Goal: Information Seeking & Learning: Learn about a topic

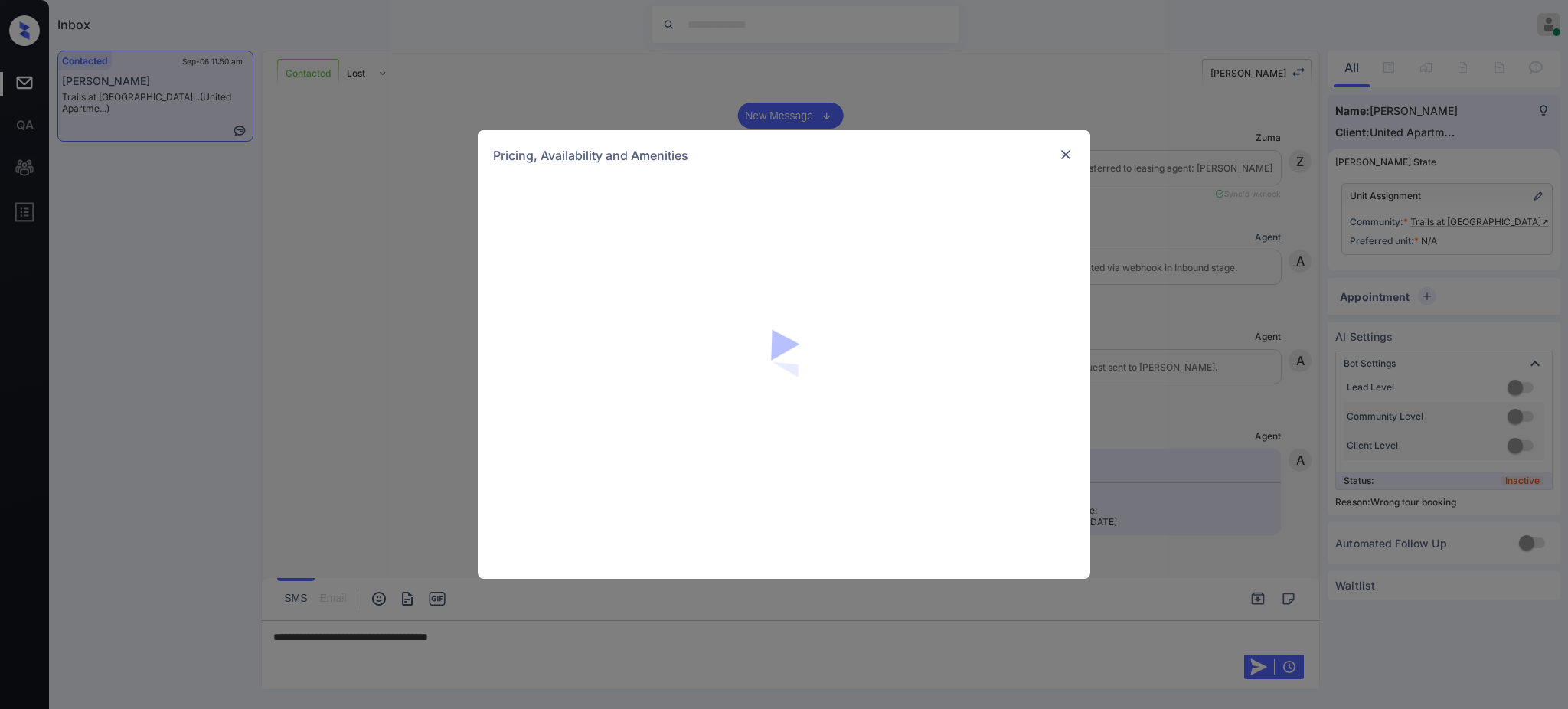
scroll to position [2246, 0]
click at [1063, 152] on img at bounding box center [1066, 154] width 15 height 15
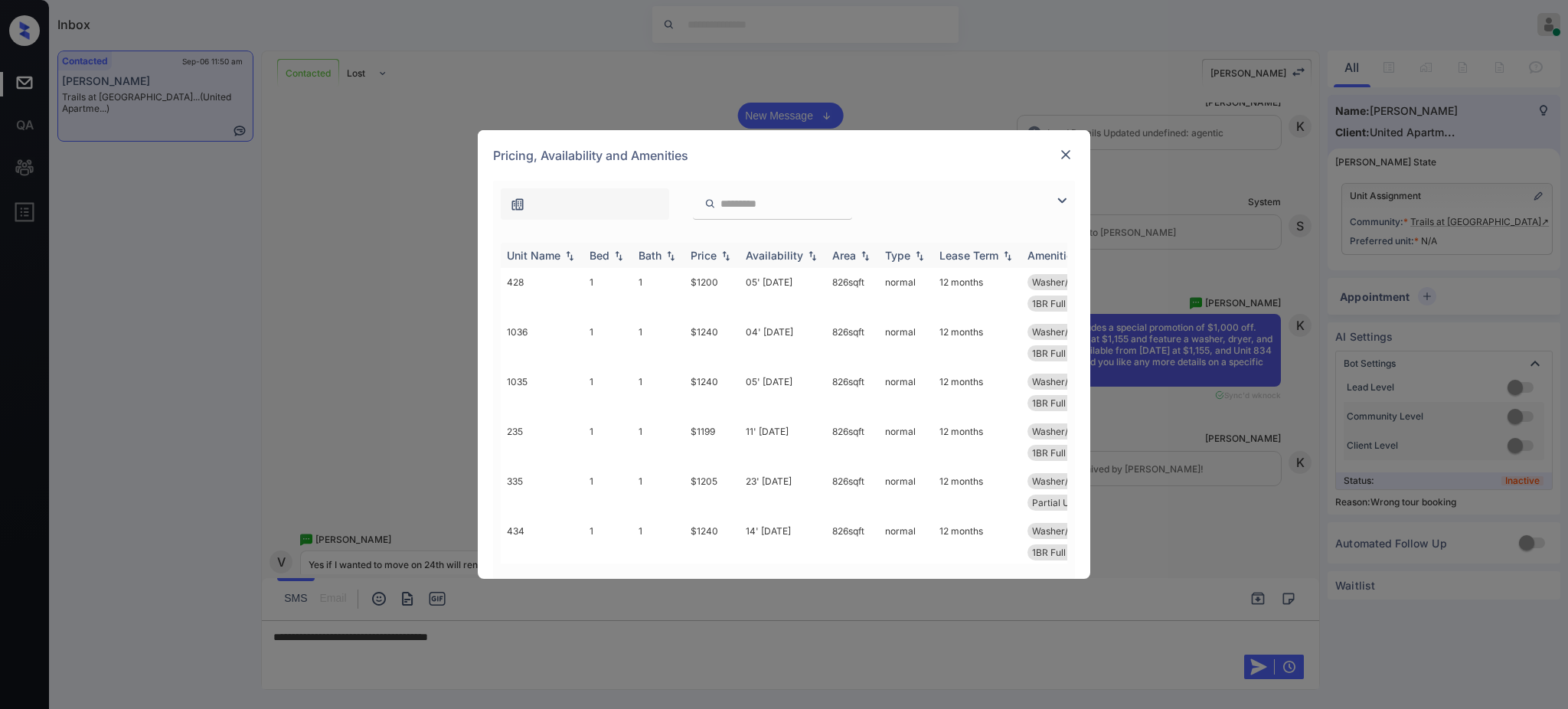
click at [604, 253] on div "Bed" at bounding box center [599, 256] width 20 height 13
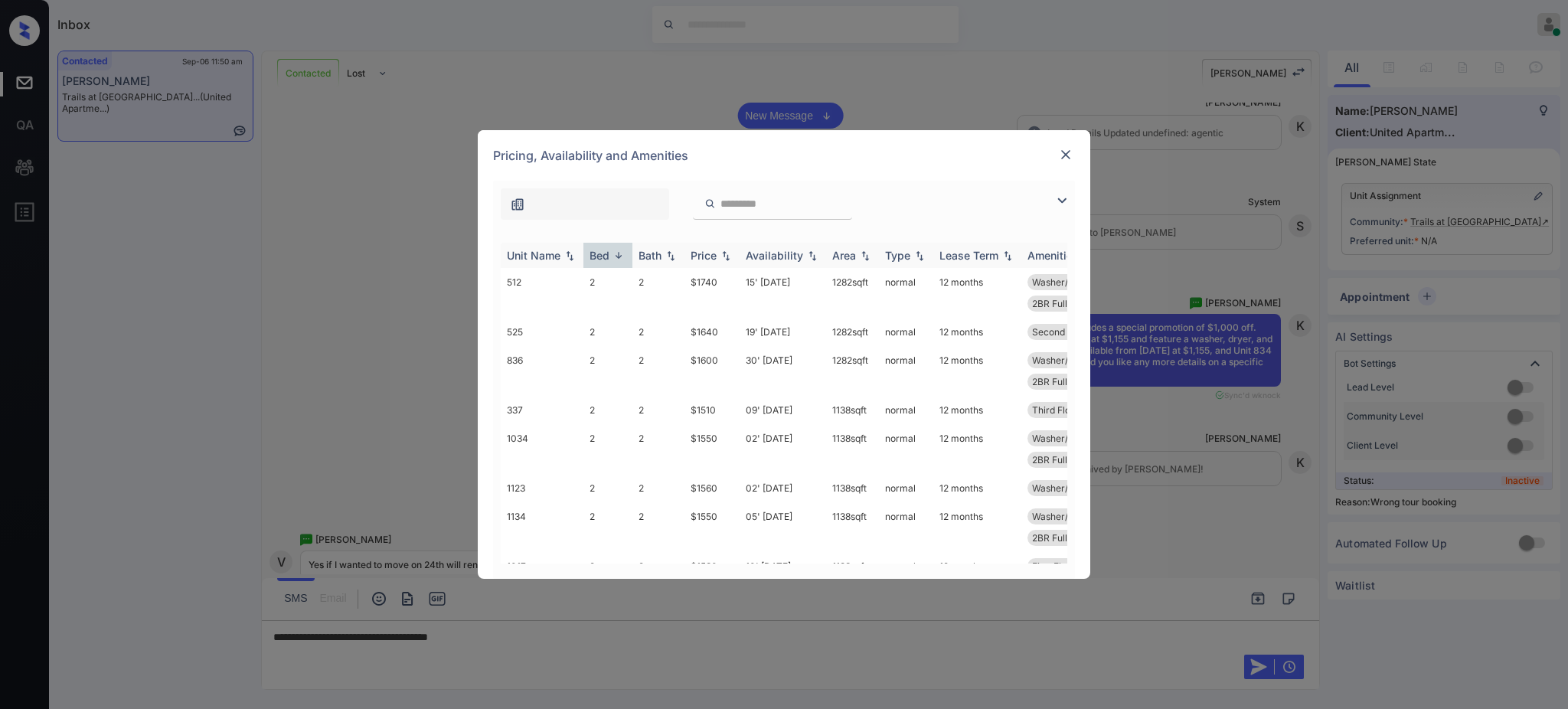
click at [604, 253] on div "Bed" at bounding box center [599, 256] width 20 height 13
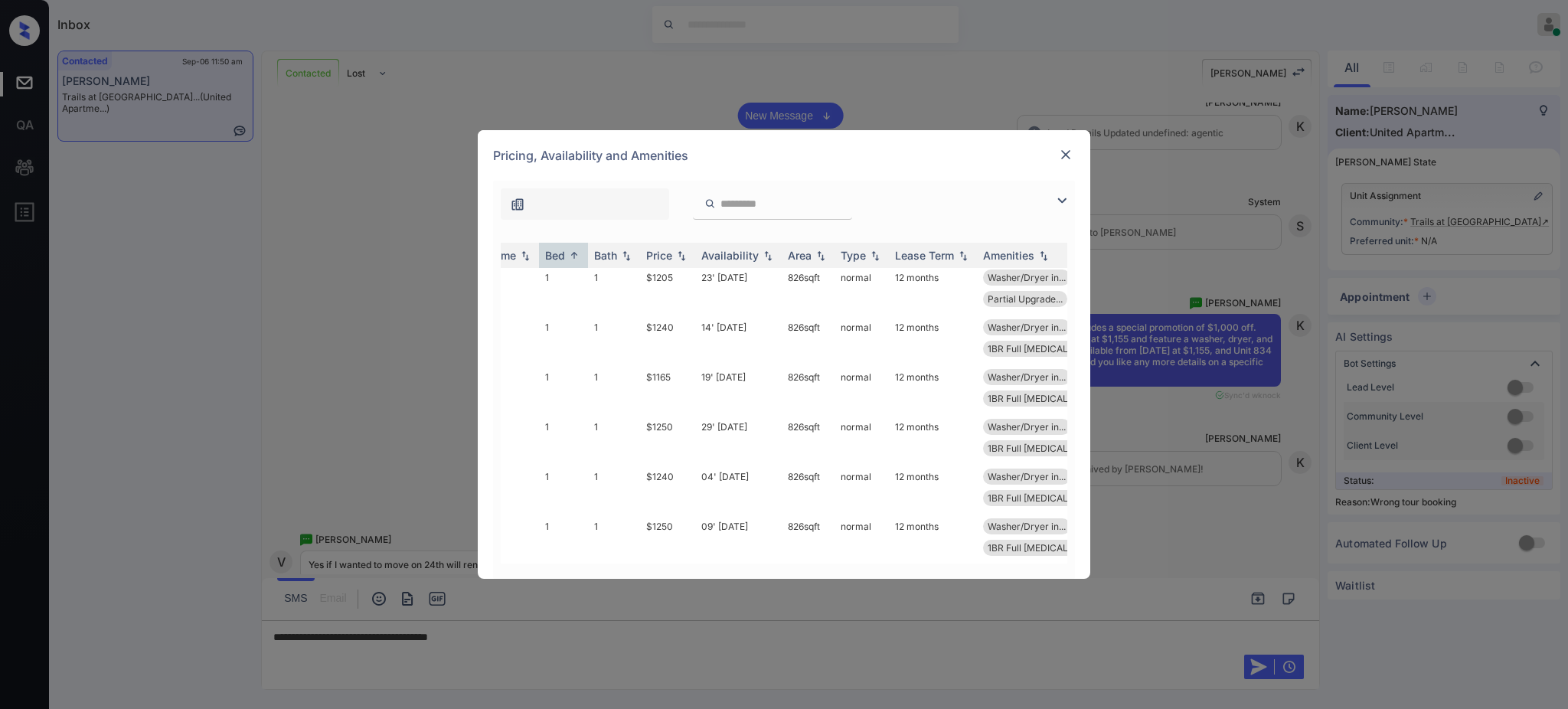
scroll to position [204, 0]
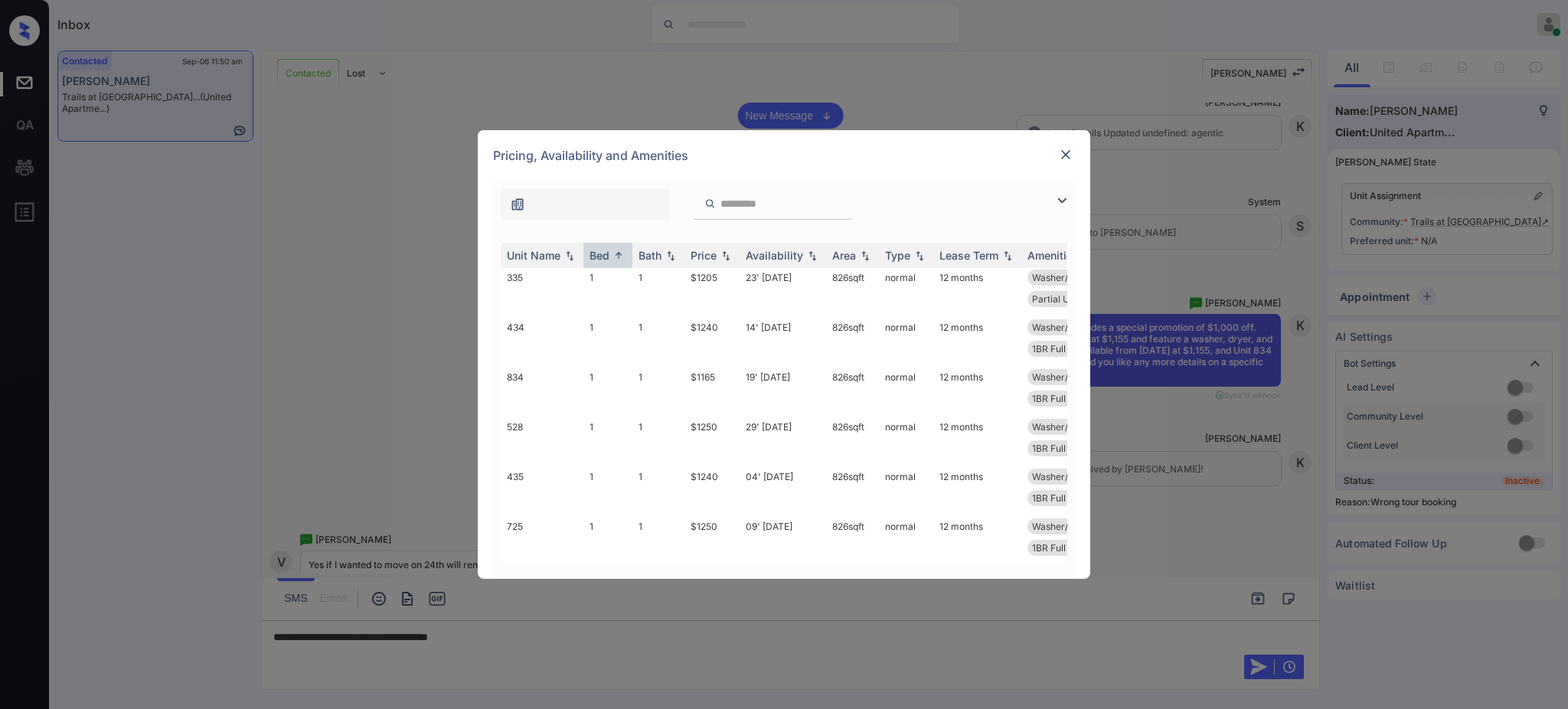
click at [1065, 154] on img at bounding box center [1066, 154] width 15 height 15
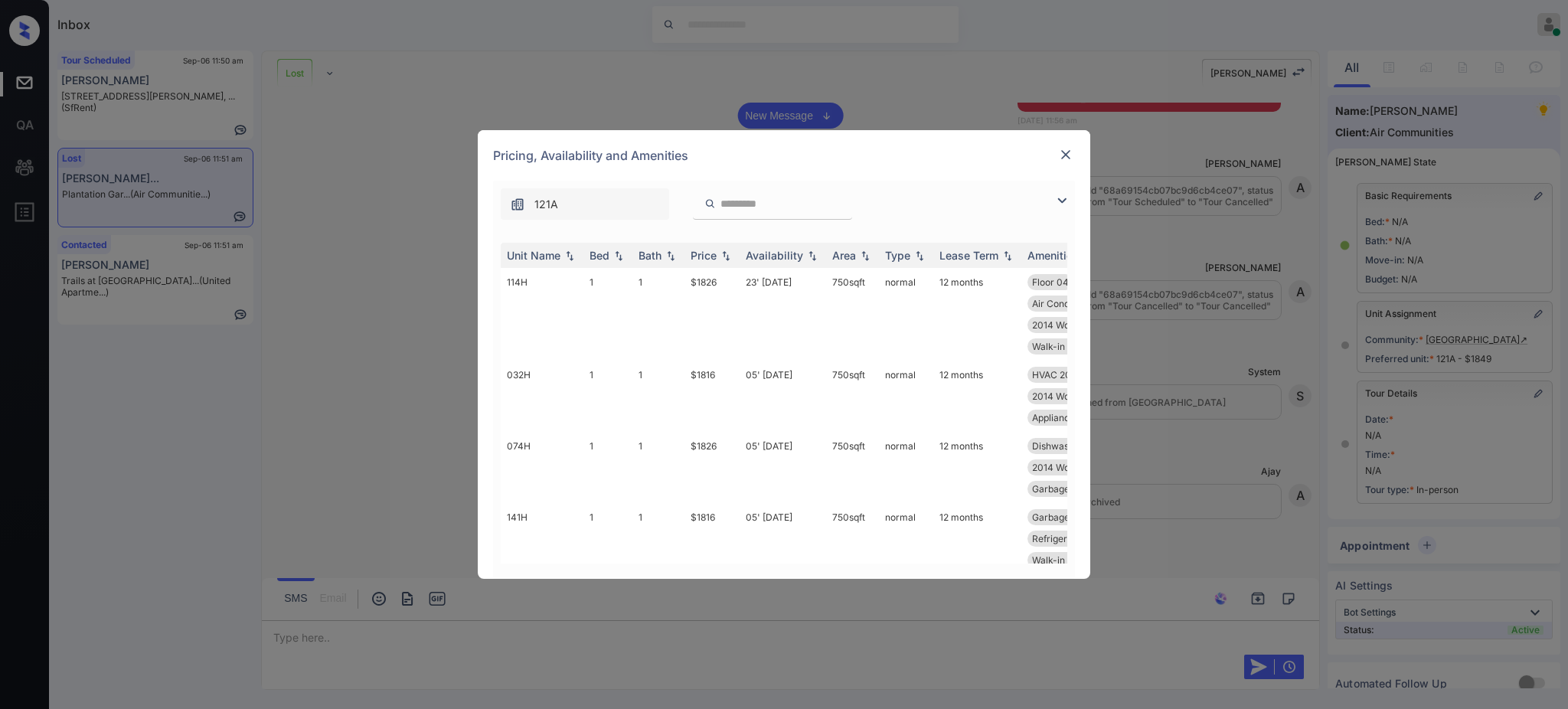
scroll to position [6356, 0]
click at [596, 246] on th "Bed" at bounding box center [608, 256] width 49 height 25
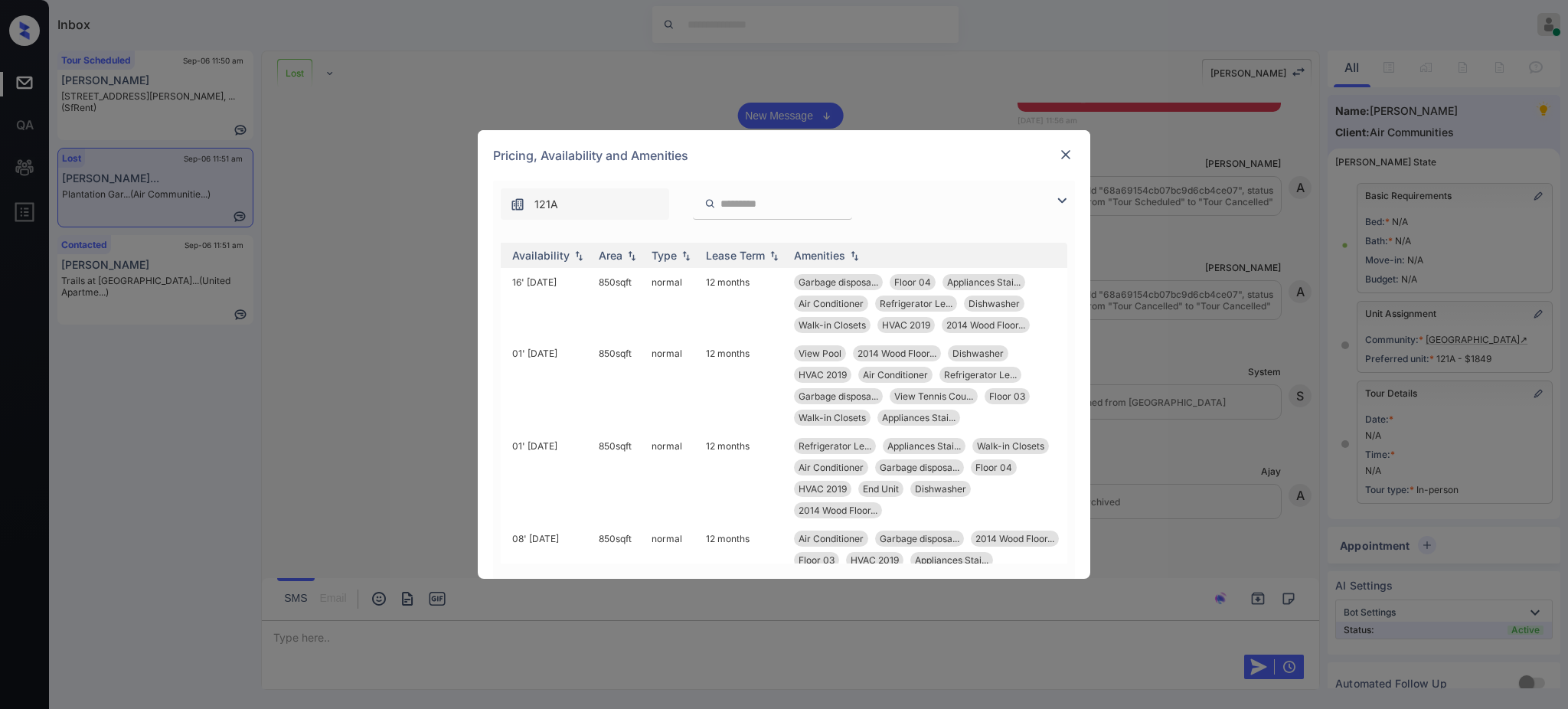
scroll to position [0, 239]
drag, startPoint x: 1114, startPoint y: 348, endPoint x: 1121, endPoint y: 352, distance: 8.1
click at [1114, 347] on div "**********" at bounding box center [784, 354] width 1568 height 709
click at [1063, 150] on img at bounding box center [1066, 154] width 15 height 15
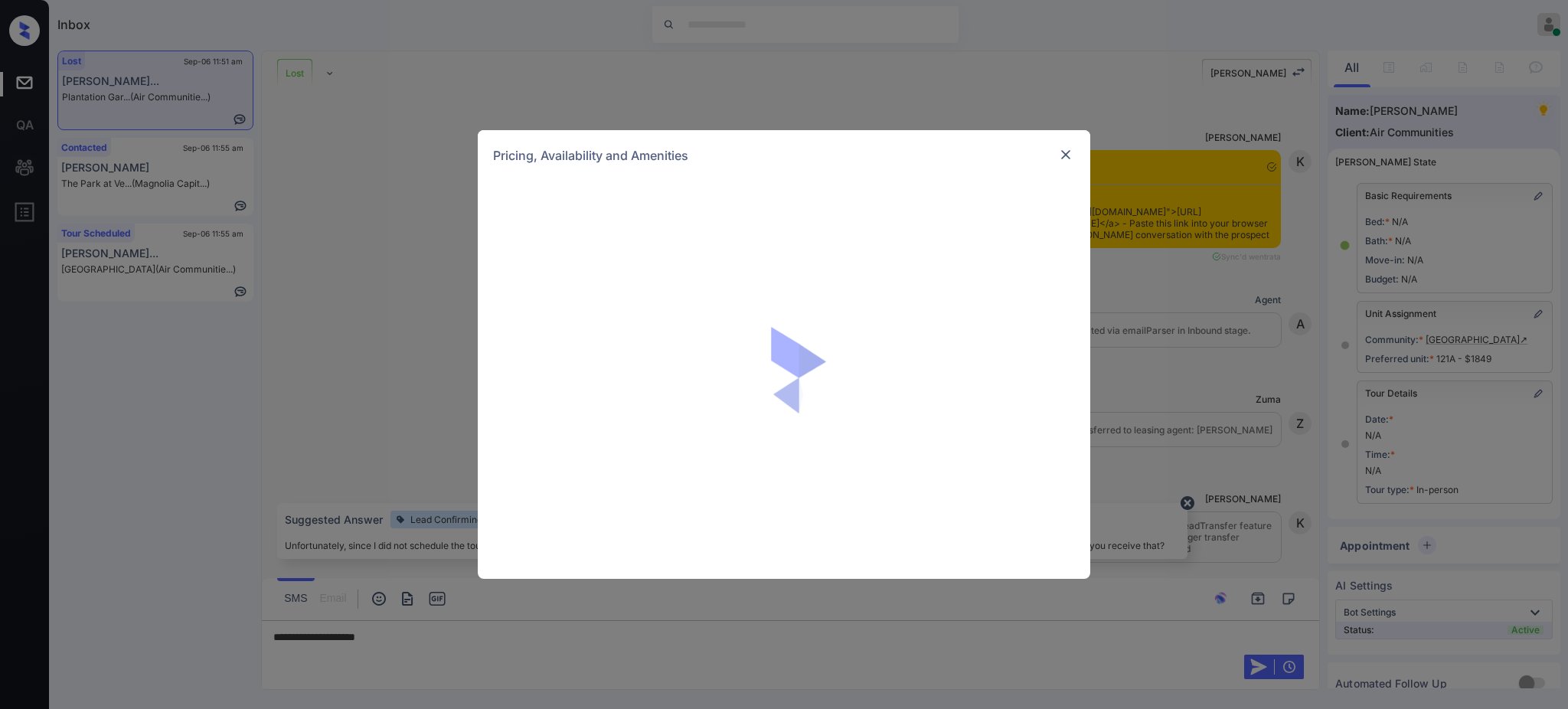
scroll to position [15354, 0]
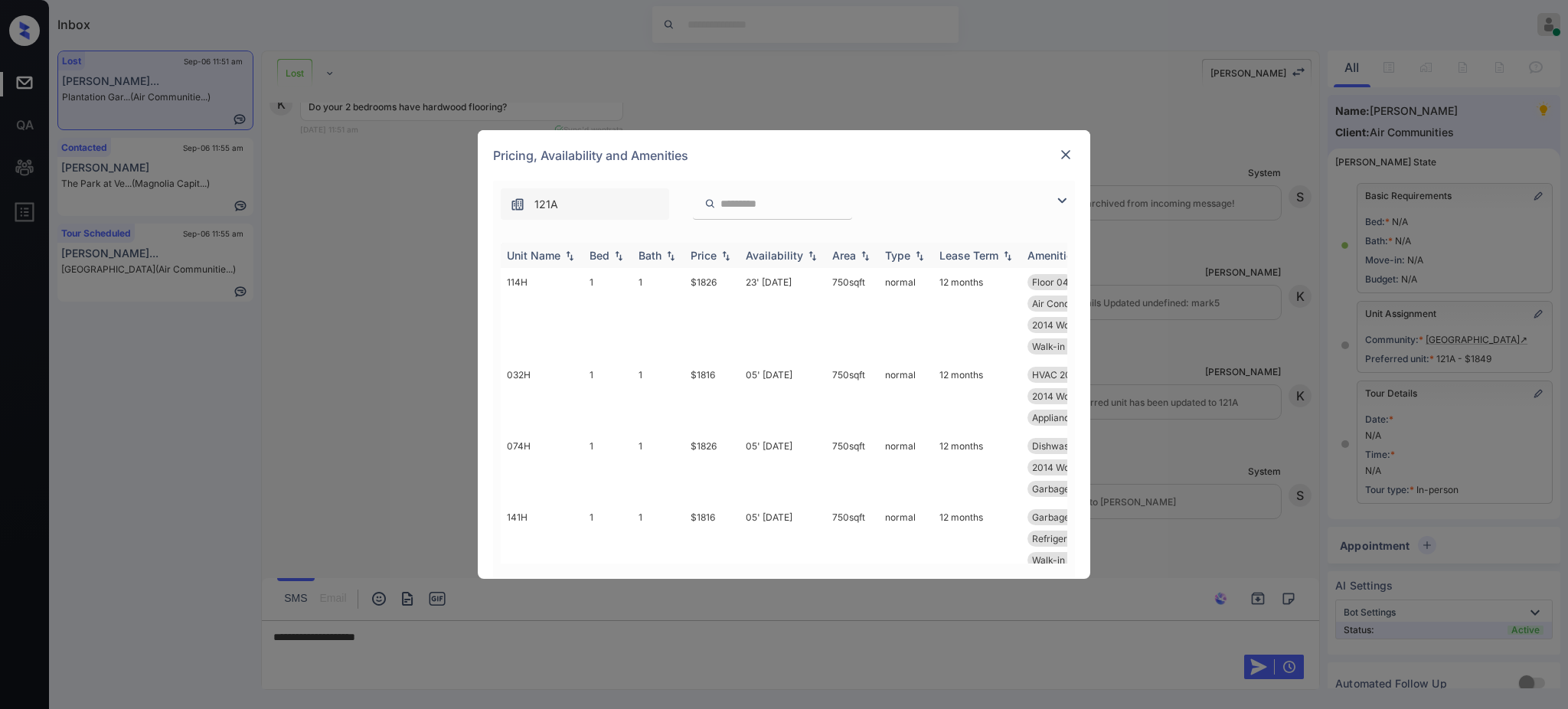
click at [614, 255] on img at bounding box center [619, 256] width 15 height 11
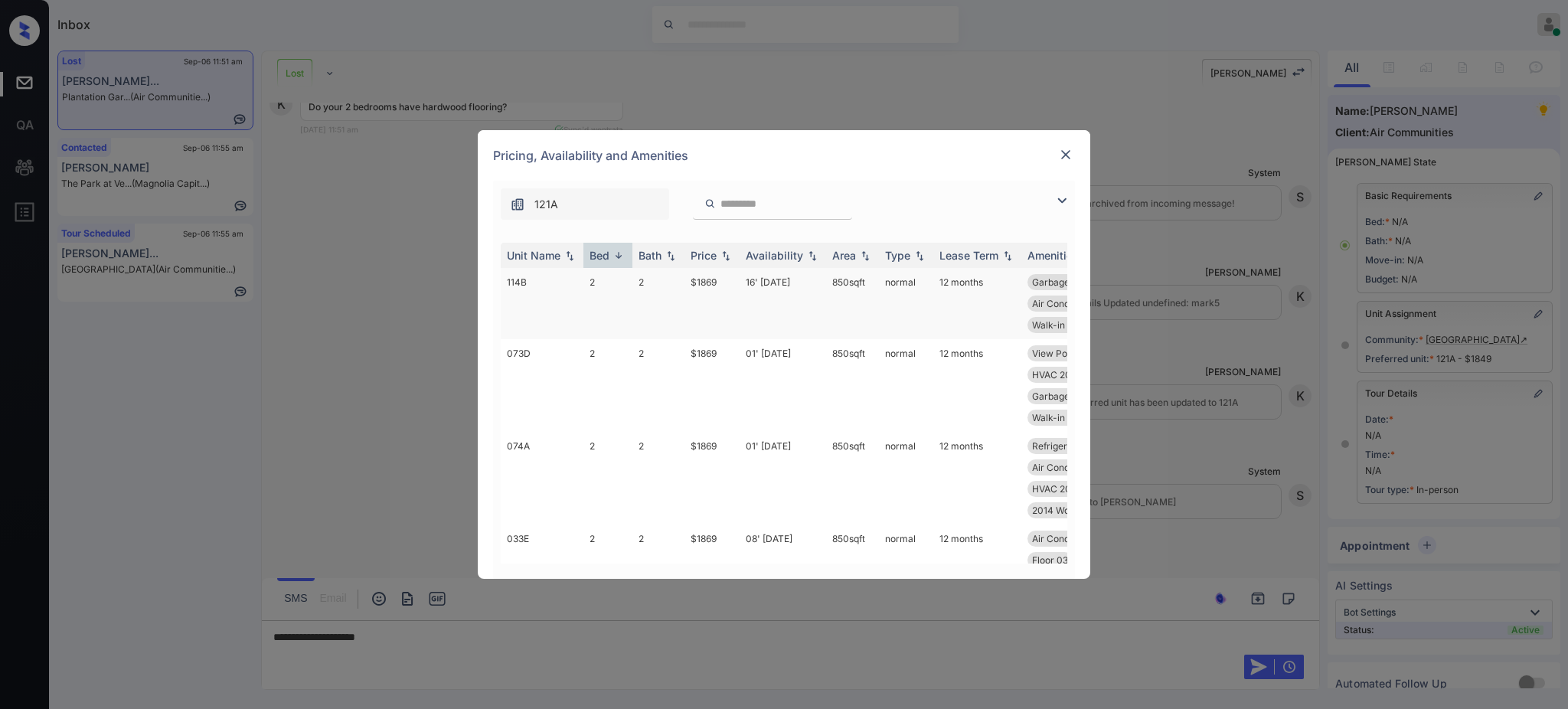
scroll to position [0, 248]
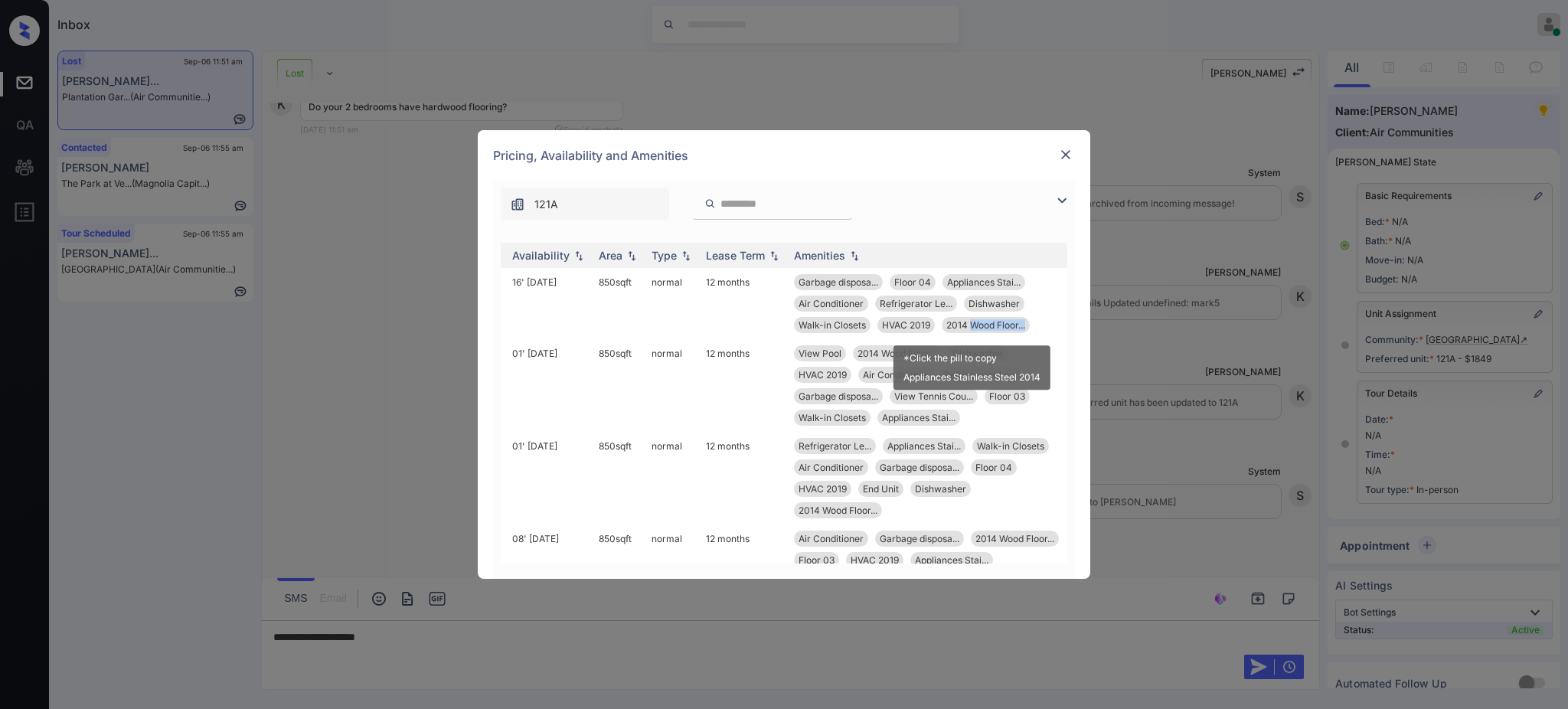
drag, startPoint x: 1014, startPoint y: 324, endPoint x: 351, endPoint y: 697, distance: 760.7
type textarea "**********"
click at [957, 326] on div "2014 Wood Floor..." at bounding box center [985, 325] width 88 height 16
click at [408, 642] on div "**********" at bounding box center [784, 354] width 1568 height 709
click at [412, 636] on div "**********" at bounding box center [784, 354] width 1568 height 709
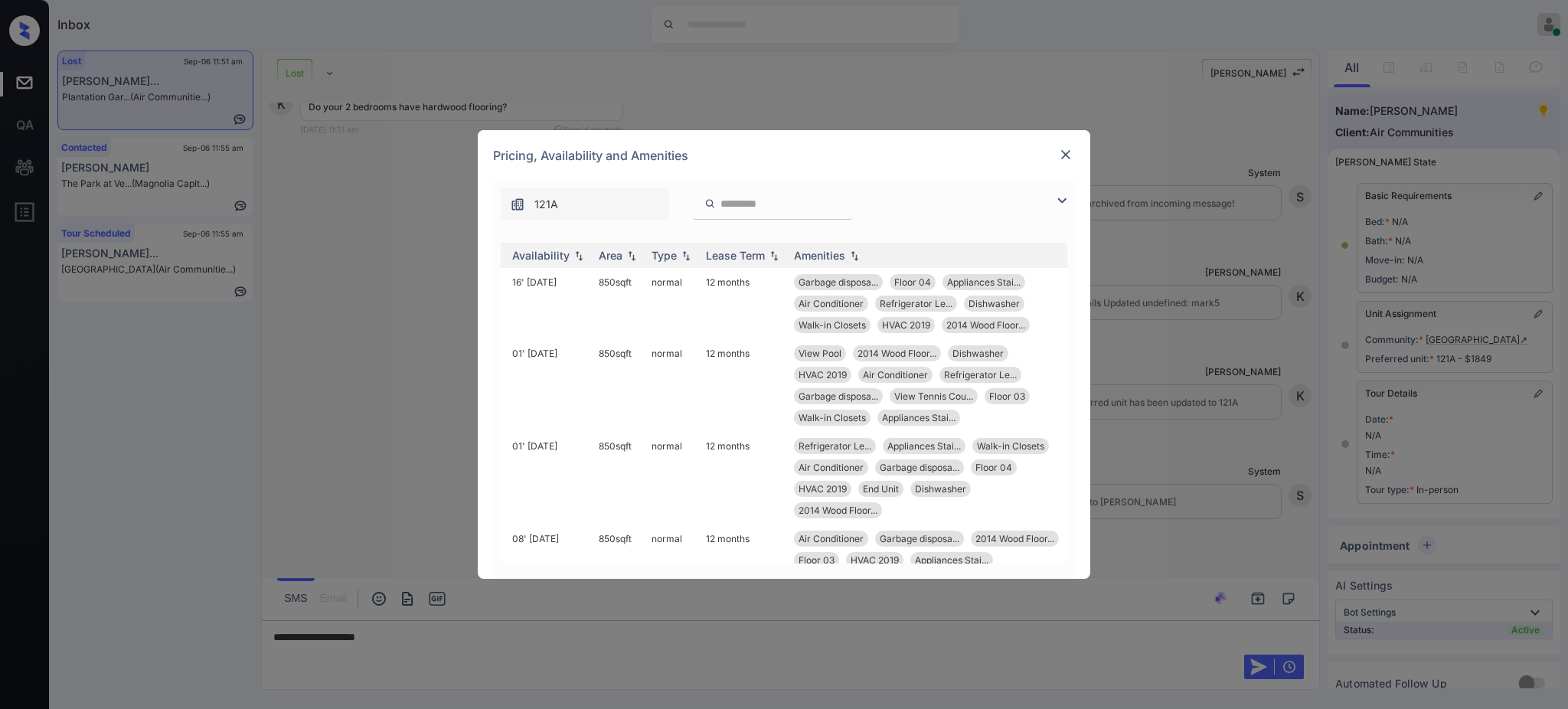
click at [1066, 154] on img at bounding box center [1066, 154] width 15 height 15
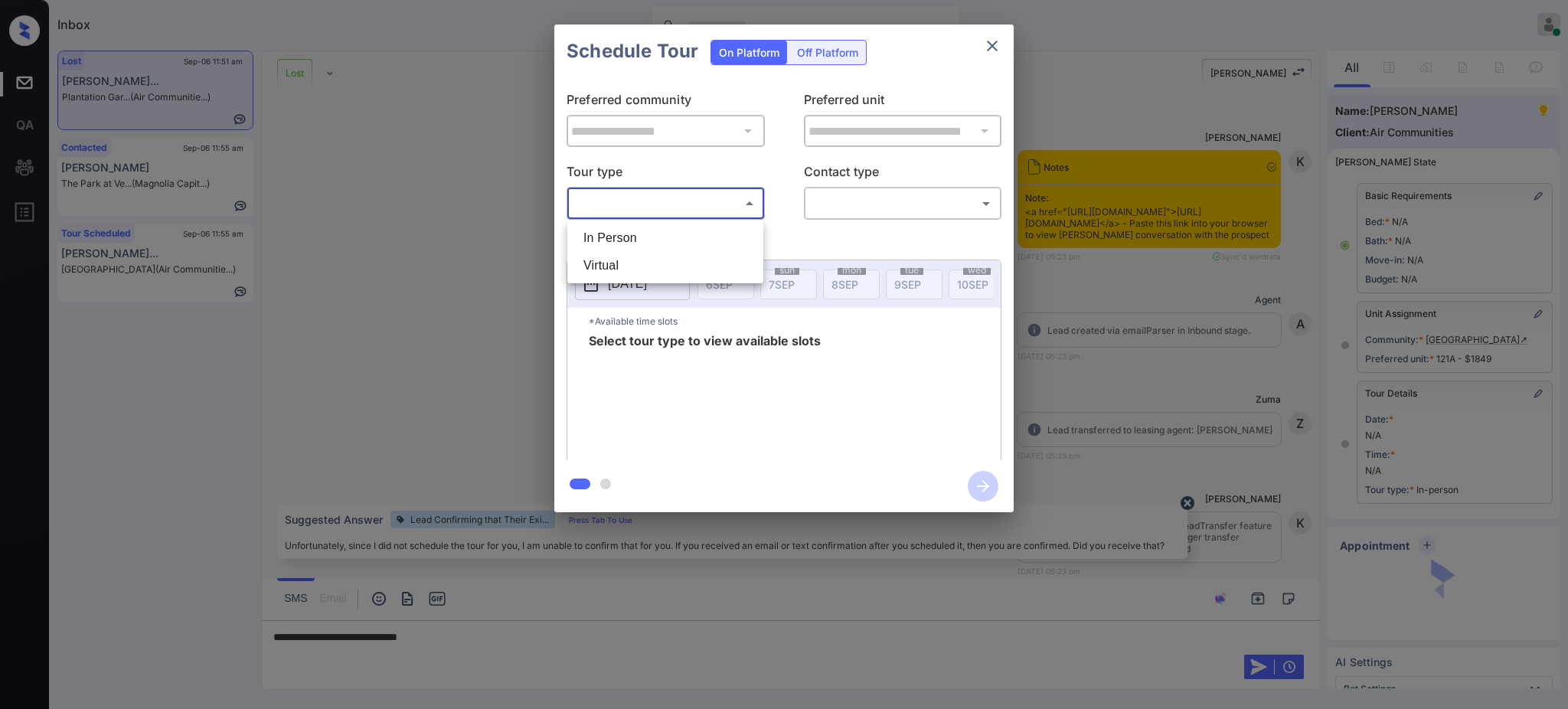
drag, startPoint x: 642, startPoint y: 227, endPoint x: 826, endPoint y: 209, distance: 184.9
click at [642, 228] on li "In Person" at bounding box center [665, 238] width 189 height 28
type input "********"
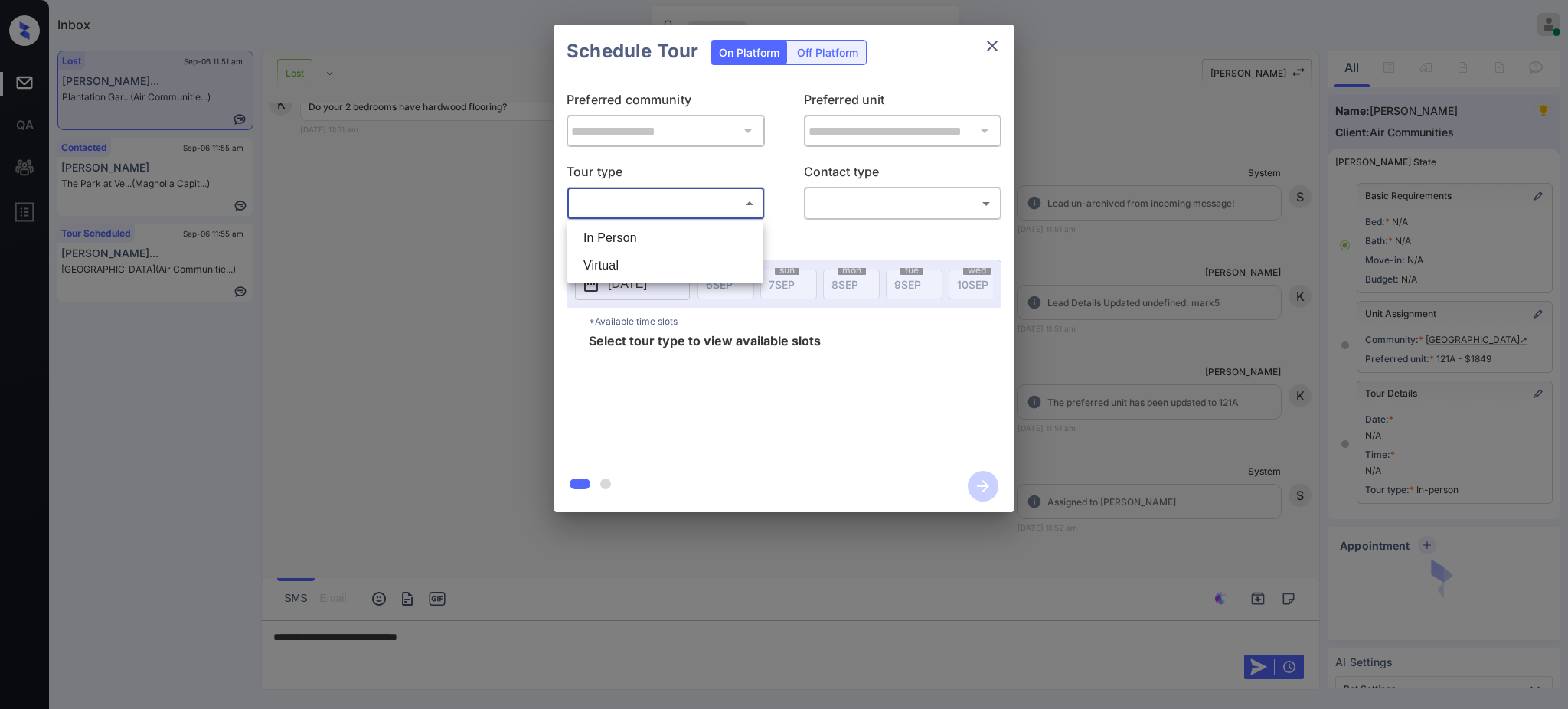
scroll to position [68, 0]
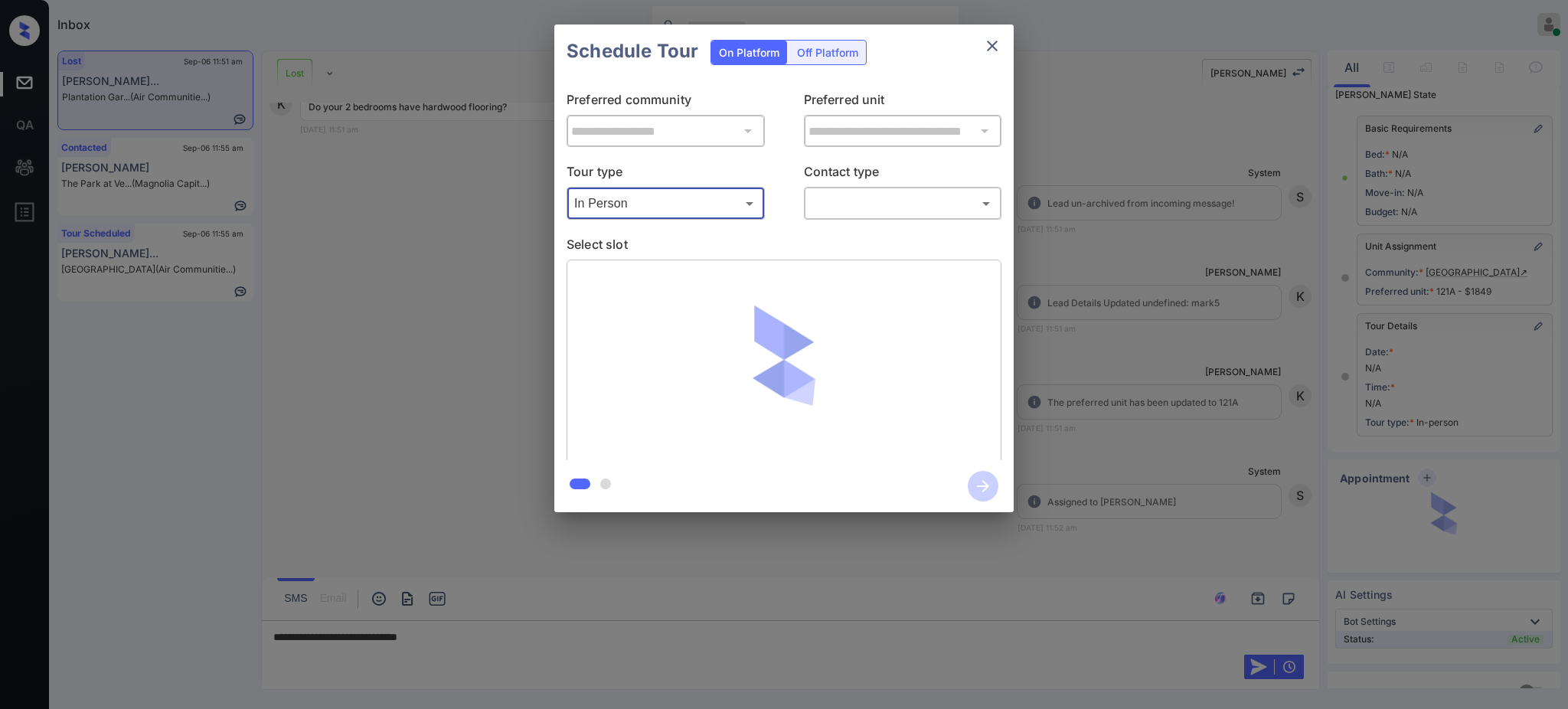
click at [849, 202] on body "Inbox Ajay Kumar Online Set yourself offline Set yourself on break Profile Swit…" at bounding box center [784, 354] width 1568 height 709
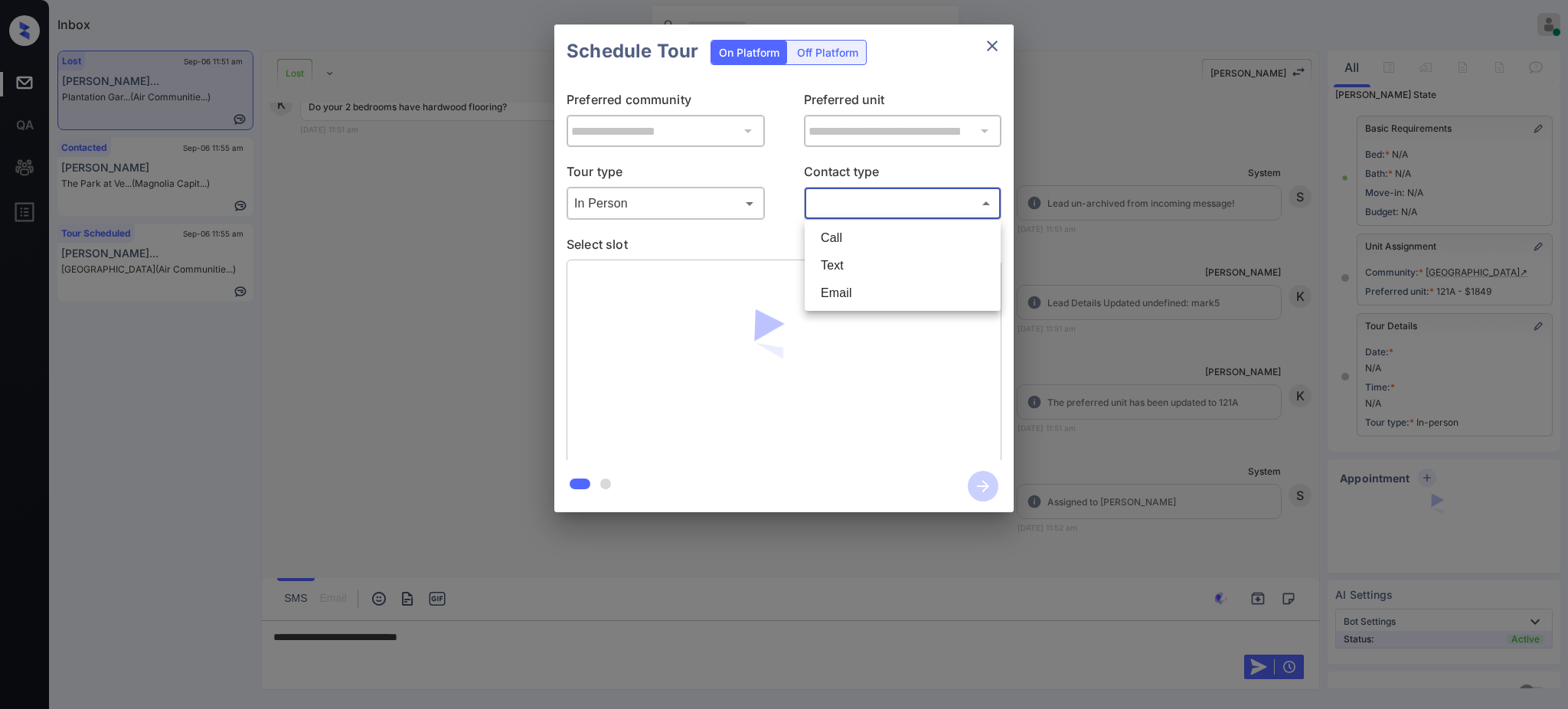
click at [830, 263] on li "Text" at bounding box center [903, 266] width 189 height 28
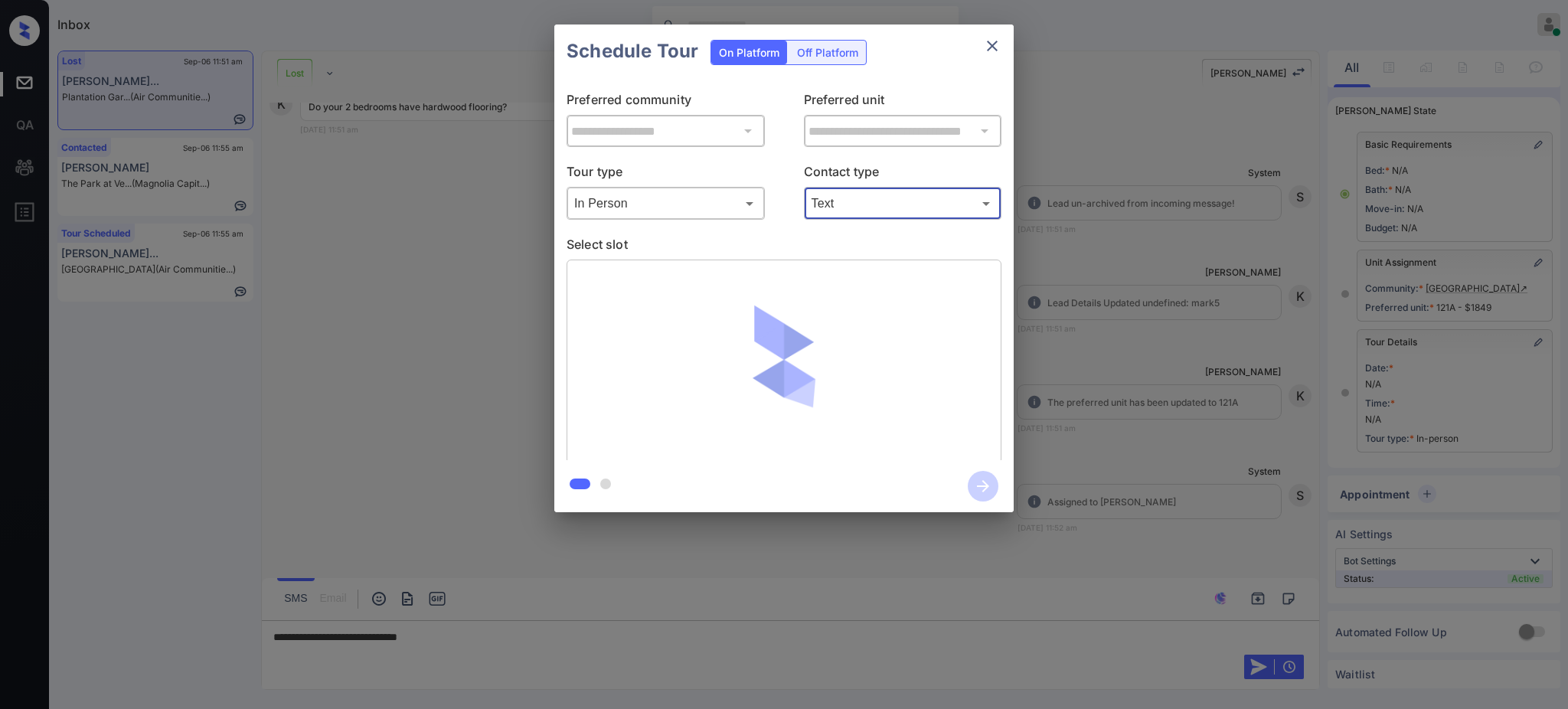
type input "****"
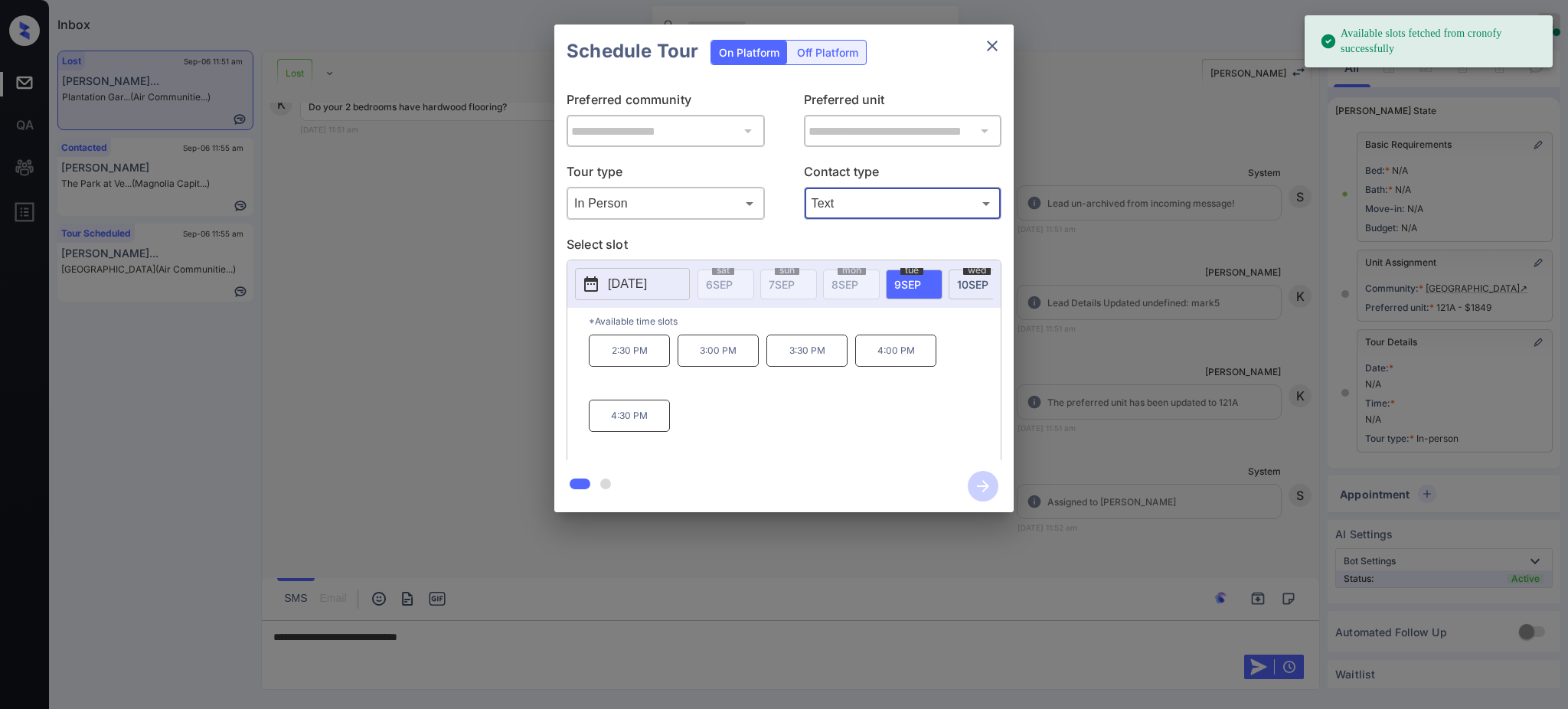
click at [645, 283] on p "2025-09-09" at bounding box center [627, 284] width 39 height 18
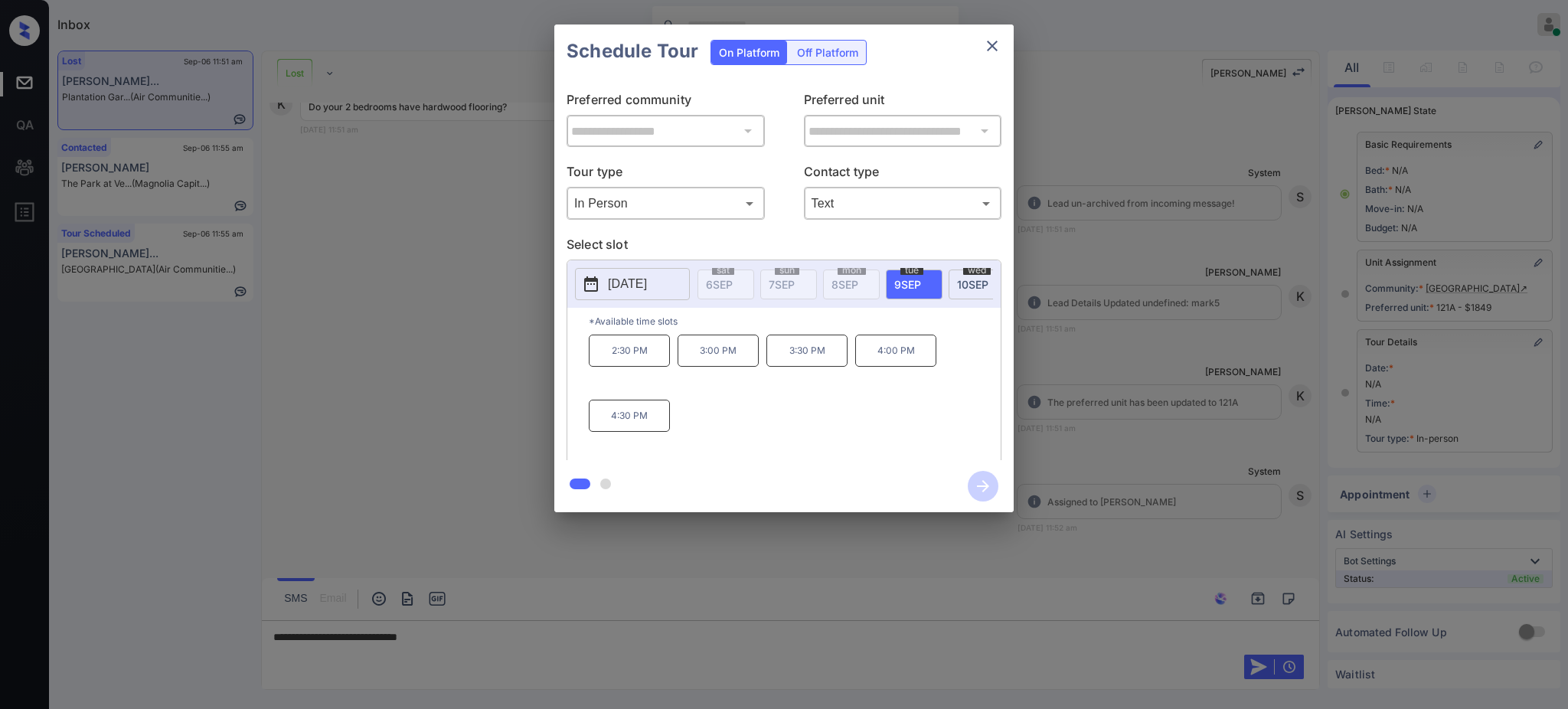
click at [497, 615] on div at bounding box center [784, 354] width 1568 height 709
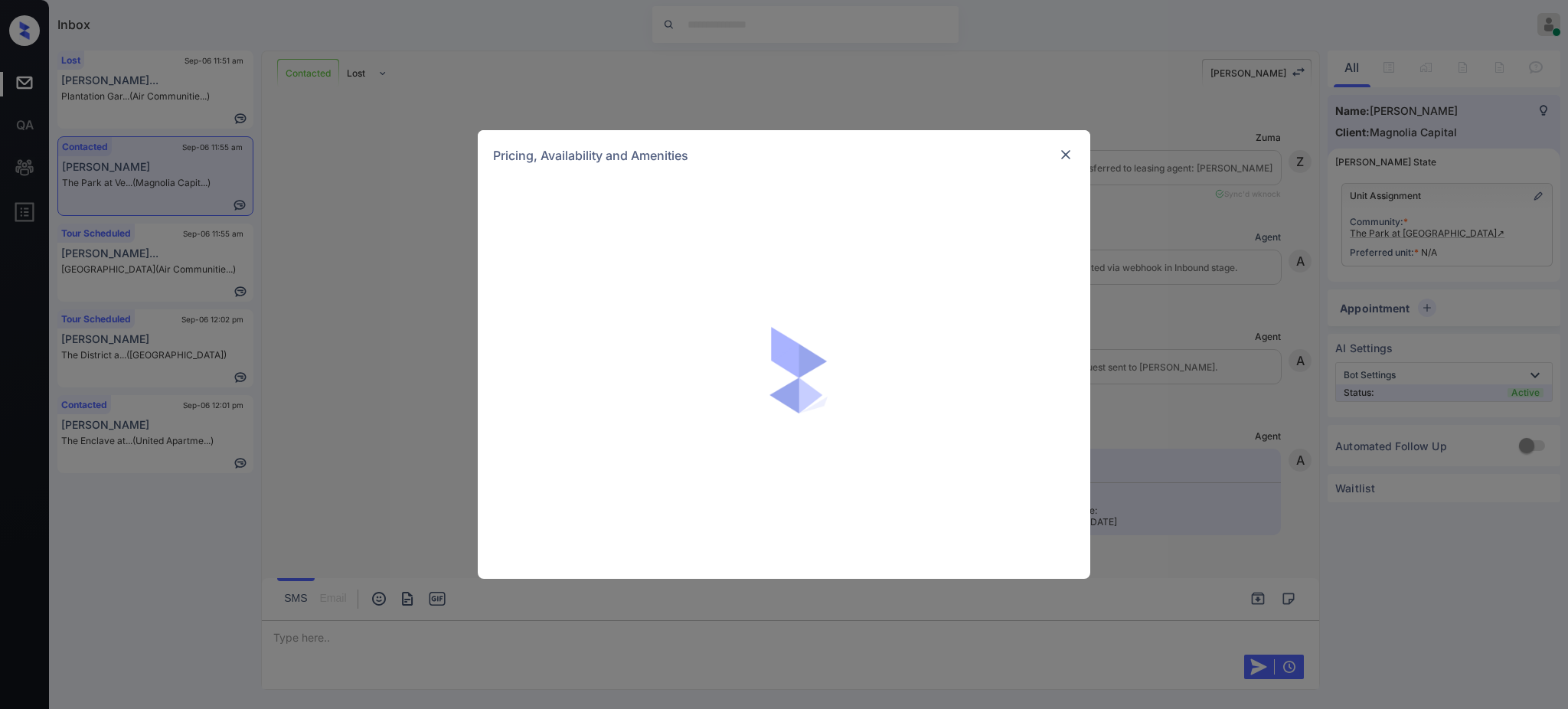
scroll to position [815, 0]
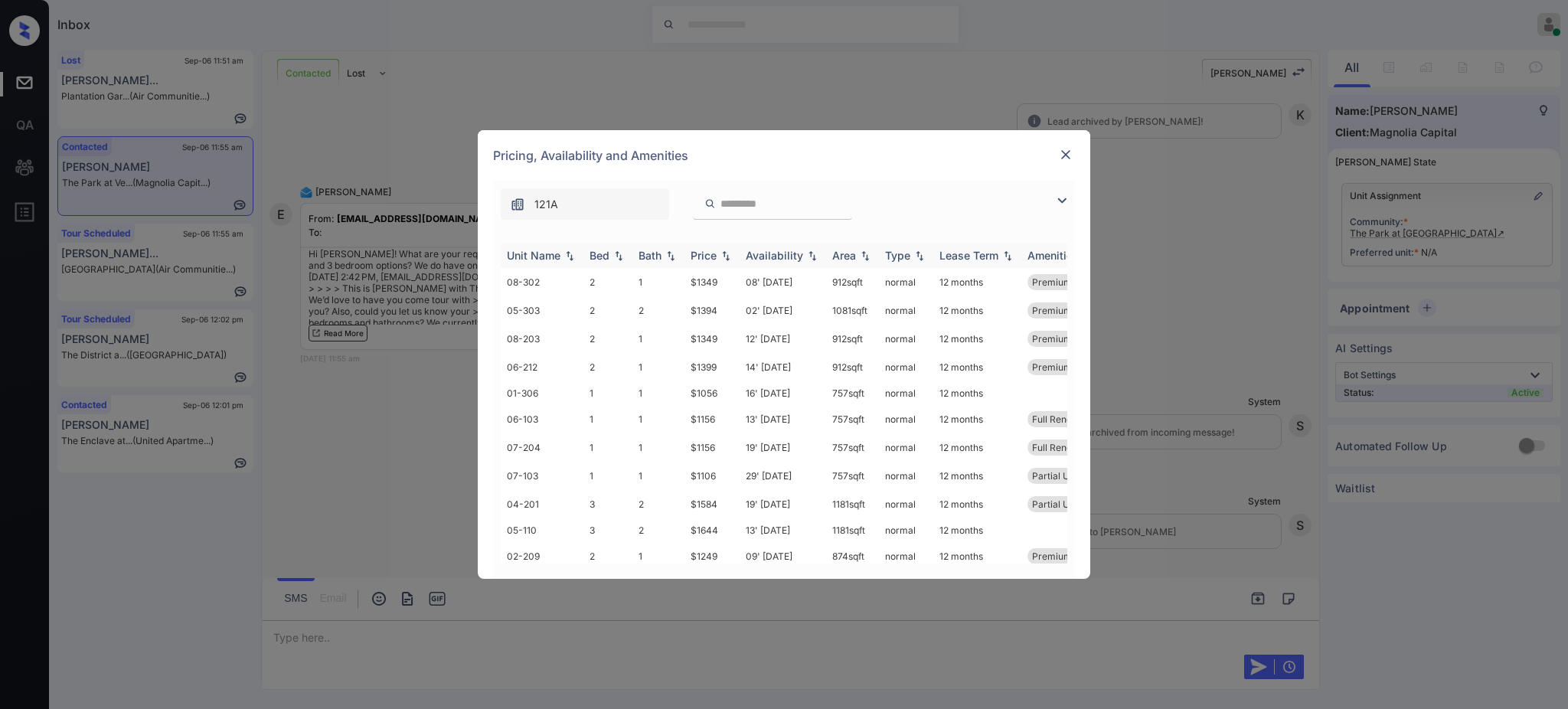
click at [597, 257] on div "Bed" at bounding box center [599, 256] width 20 height 13
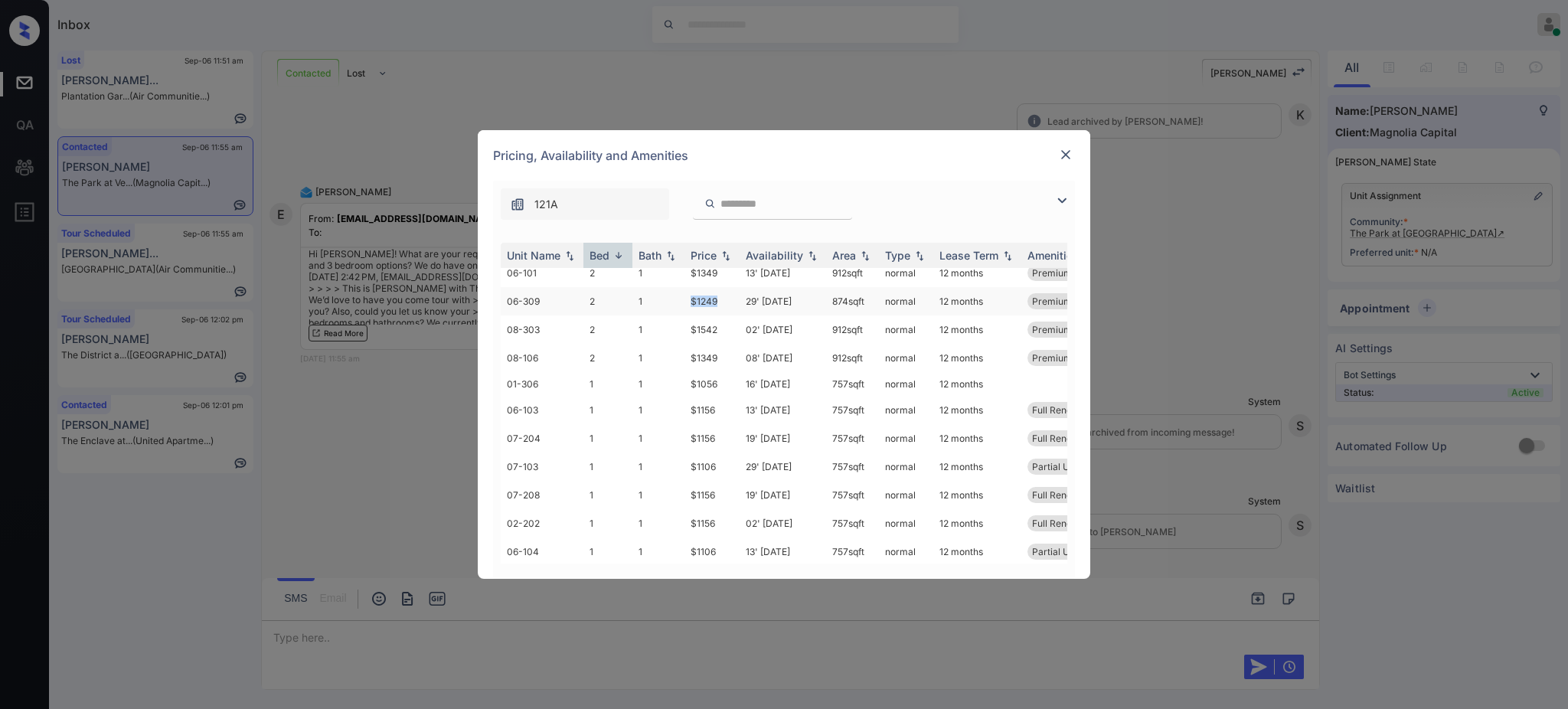
drag, startPoint x: 683, startPoint y: 301, endPoint x: 721, endPoint y: 301, distance: 38.0
click at [721, 301] on tr "06-309 2 1 $1249 29' [DATE] 874 sqft normal 12 months Premium Package... Full R…" at bounding box center [901, 301] width 800 height 28
copy tr "$1249"
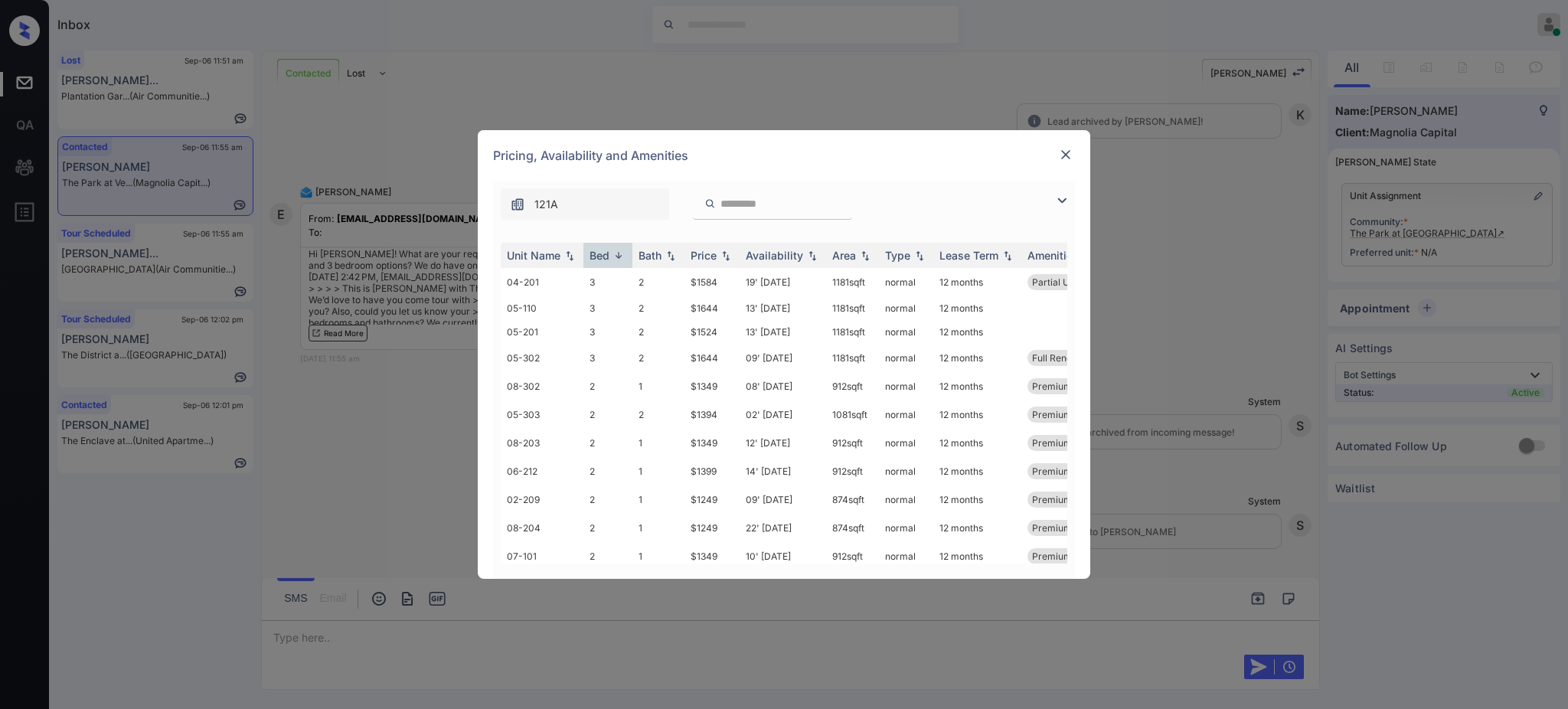
click at [1060, 149] on img at bounding box center [1066, 154] width 15 height 15
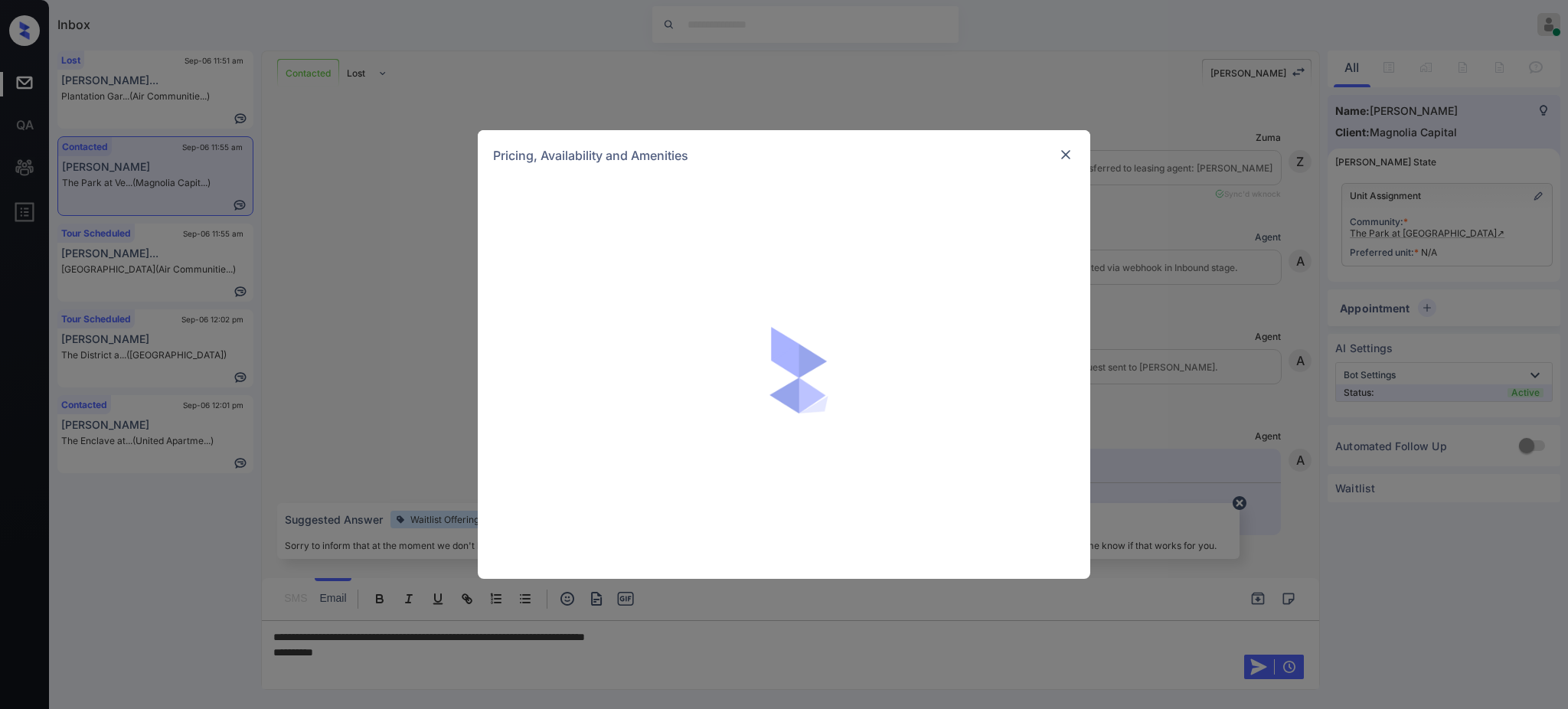
scroll to position [1020, 0]
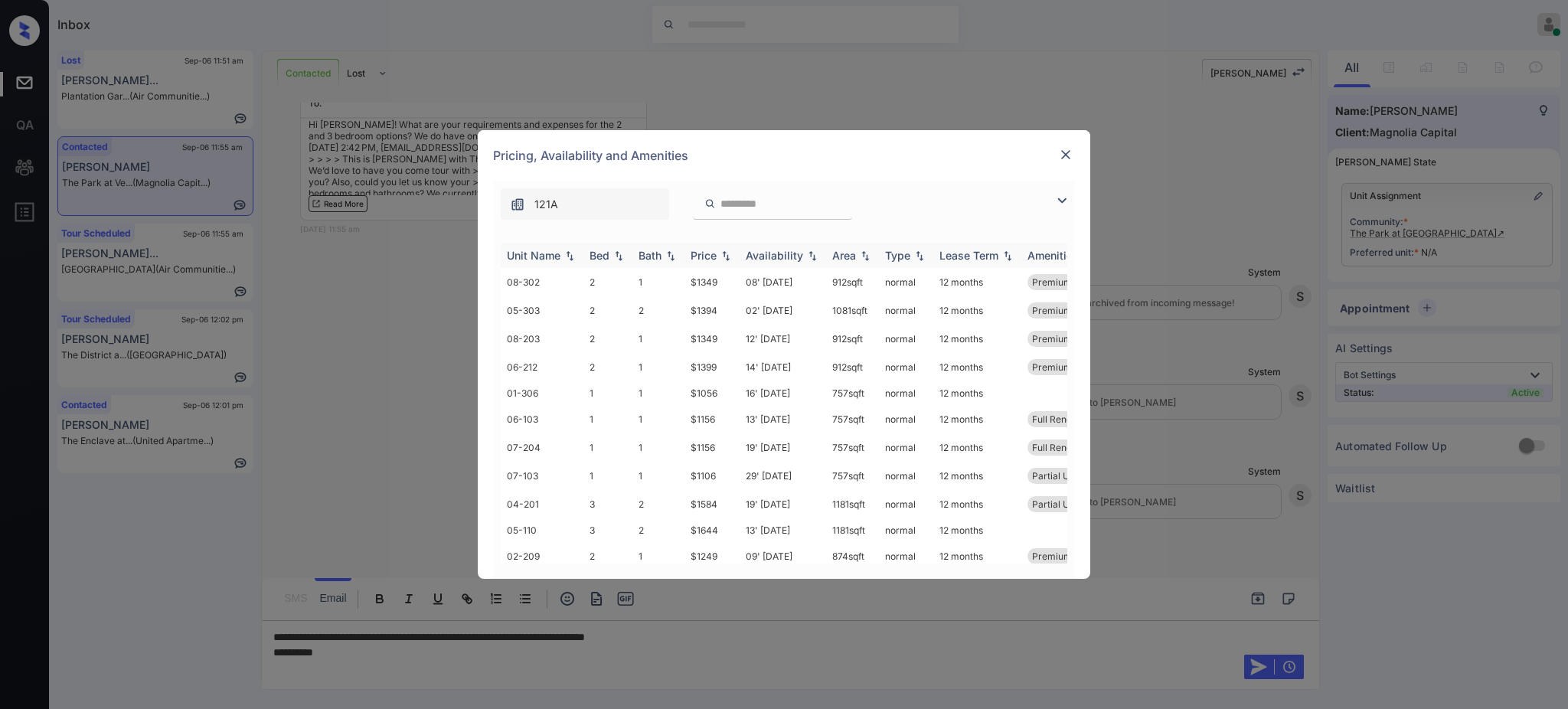
click at [594, 256] on div "Bed" at bounding box center [599, 256] width 20 height 13
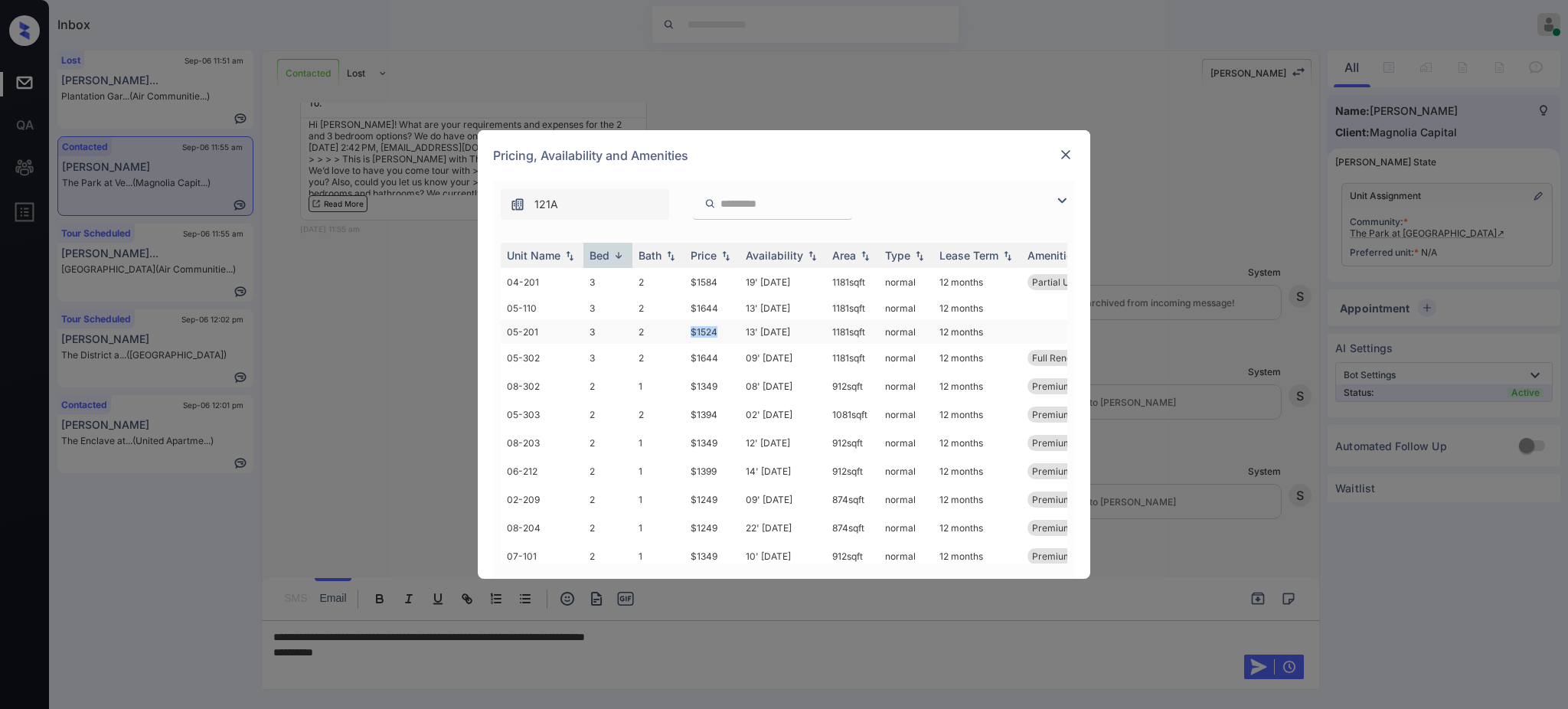
drag, startPoint x: 680, startPoint y: 331, endPoint x: 727, endPoint y: 336, distance: 47.3
click at [727, 336] on tr "05-201 3 2 $1524 13' [DATE] sqft normal 12 months" at bounding box center [901, 332] width 800 height 23
copy tr "$1524"
click at [1069, 160] on img at bounding box center [1066, 154] width 15 height 15
